Goal: Information Seeking & Learning: Find specific fact

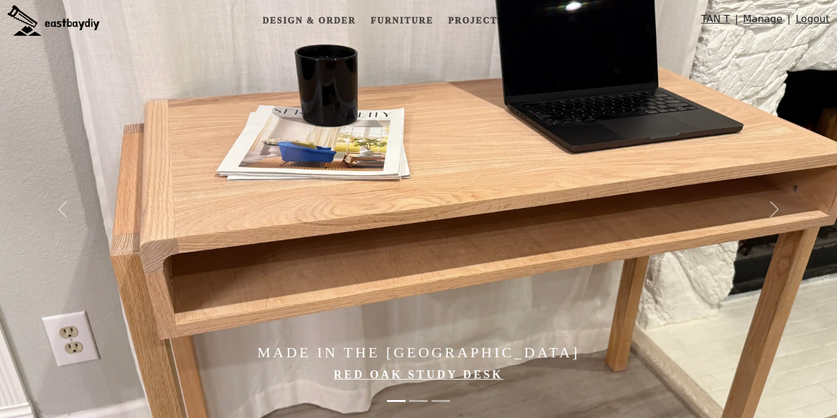
click at [763, 17] on link "Manage" at bounding box center [763, 22] width 40 height 20
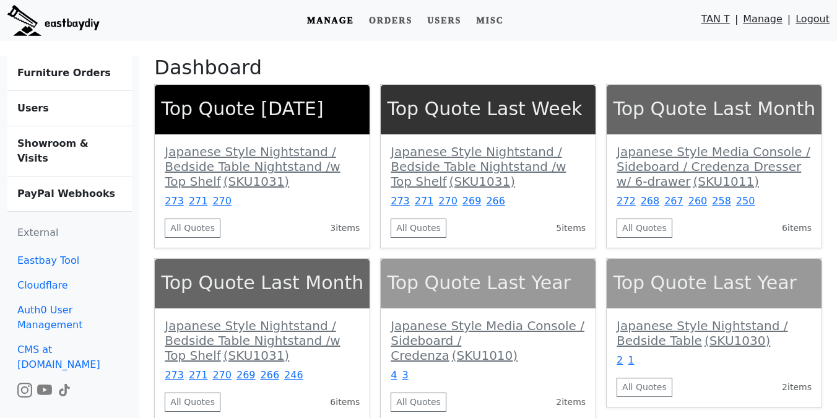
click at [46, 110] on link "Users" at bounding box center [69, 108] width 124 height 35
click at [43, 144] on b "Showroom & Visits" at bounding box center [52, 150] width 71 height 27
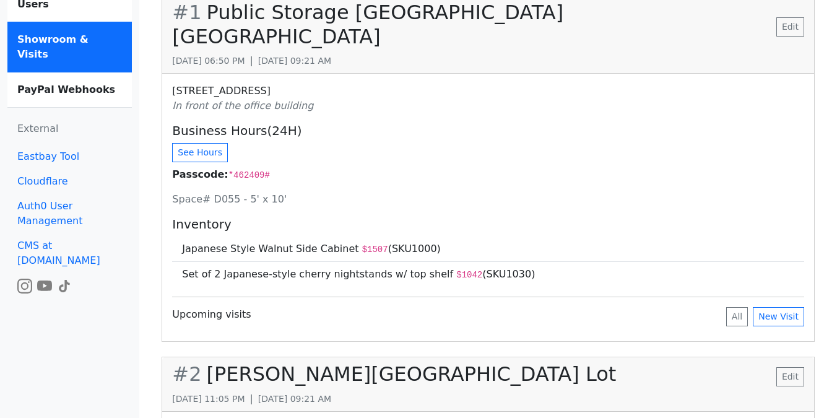
scroll to position [68, 0]
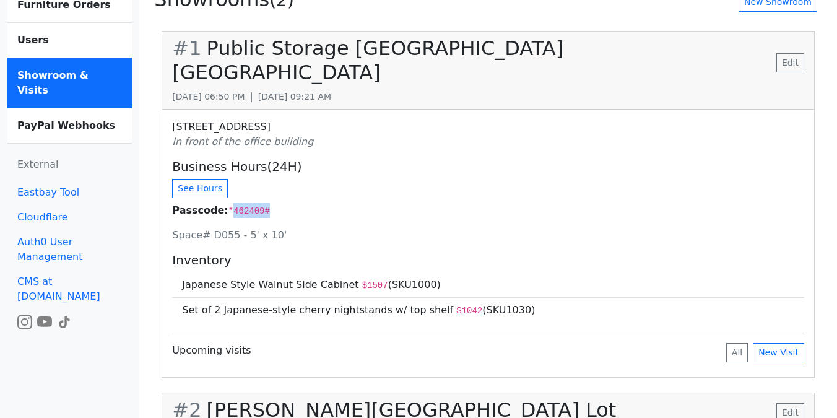
drag, startPoint x: 227, startPoint y: 185, endPoint x: 305, endPoint y: 185, distance: 77.4
click at [305, 203] on p "Passcode: *462409#" at bounding box center [488, 210] width 632 height 15
click at [303, 197] on div "[STREET_ADDRESS] In front of the office building Business Hours(24H) See Hours …" at bounding box center [488, 243] width 652 height 267
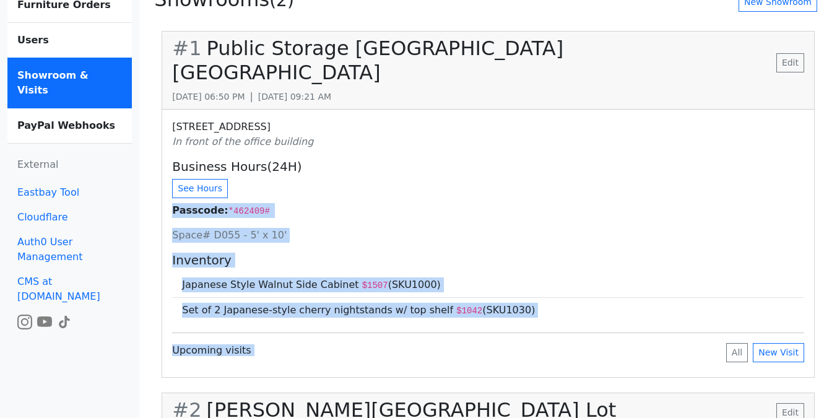
drag, startPoint x: 227, startPoint y: 214, endPoint x: 529, endPoint y: 313, distance: 317.3
click at [529, 313] on div "[STREET_ADDRESS] In front of the office building Business Hours(24H) See Hours …" at bounding box center [488, 243] width 652 height 267
click at [457, 253] on h5 "Inventory" at bounding box center [488, 260] width 632 height 15
drag, startPoint x: 209, startPoint y: 190, endPoint x: 530, endPoint y: 287, distance: 335.0
click at [530, 287] on div "[STREET_ADDRESS] In front of the office building Business Hours(24H) See Hours …" at bounding box center [488, 243] width 652 height 267
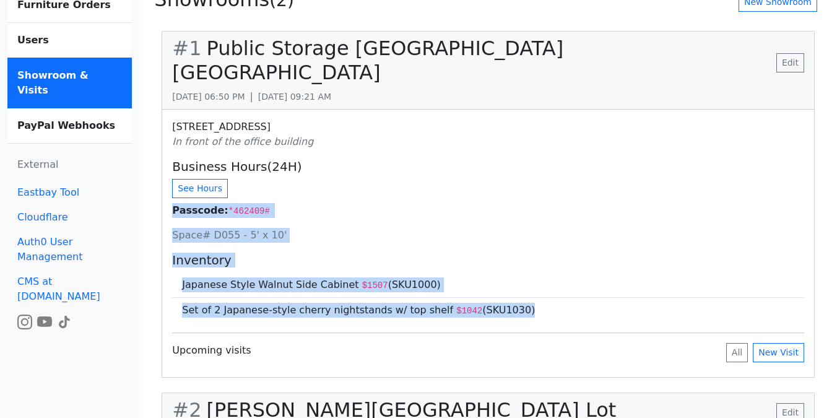
click at [540, 253] on h5 "Inventory" at bounding box center [488, 260] width 632 height 15
drag, startPoint x: 535, startPoint y: 293, endPoint x: 519, endPoint y: 150, distance: 144.5
click at [519, 149] on div "[STREET_ADDRESS] In front of the office building Business Hours(24H) See Hours …" at bounding box center [488, 243] width 652 height 267
click at [524, 159] on h5 "Business Hours(24H)" at bounding box center [488, 166] width 632 height 15
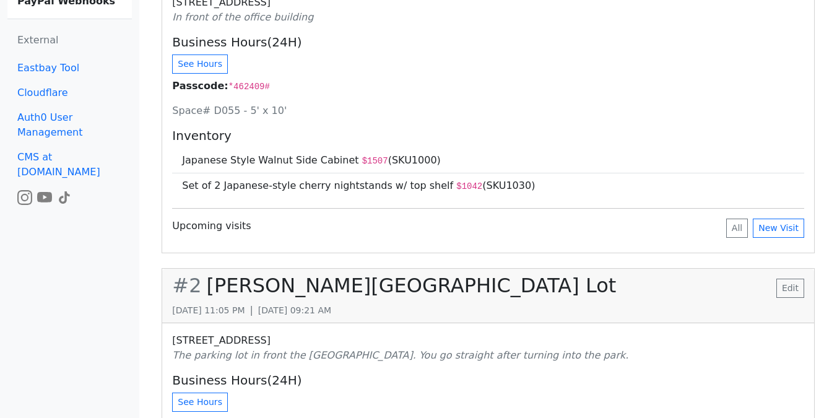
scroll to position [357, 0]
